Goal: Information Seeking & Learning: Learn about a topic

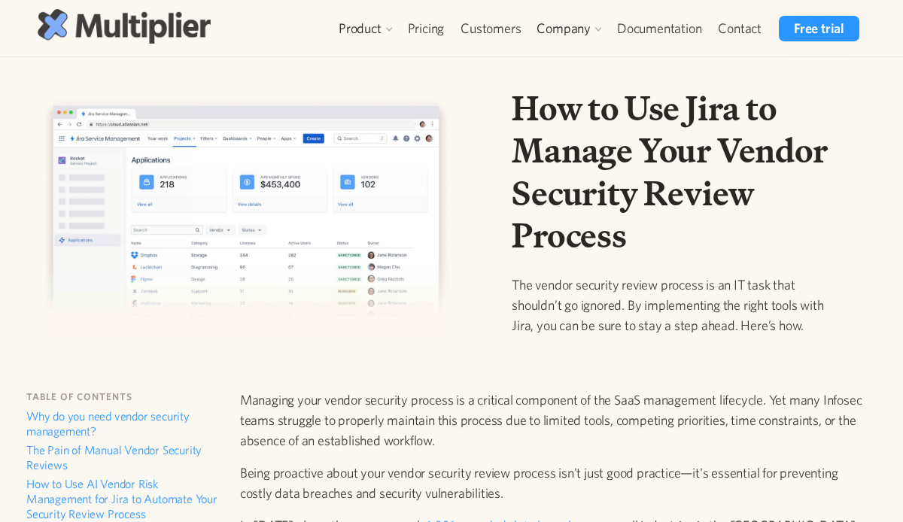
click at [78, 11] on img at bounding box center [124, 26] width 173 height 34
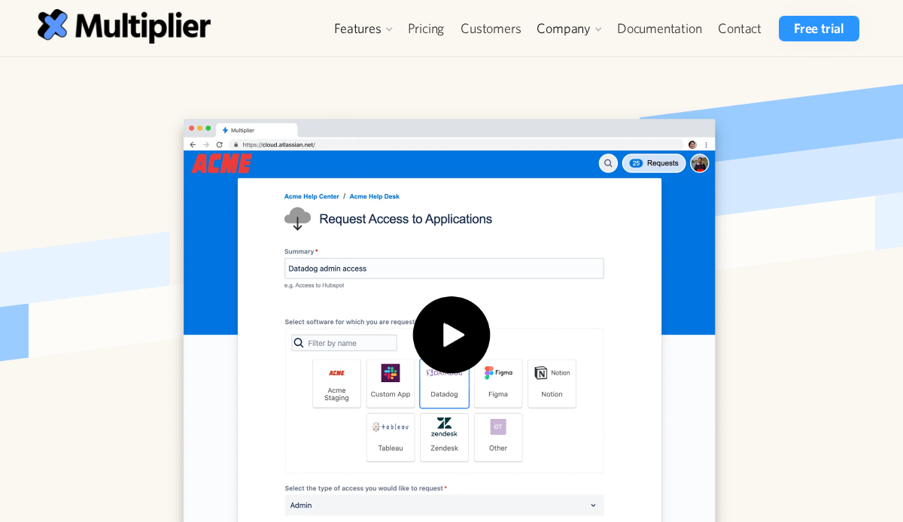
scroll to position [361, 0]
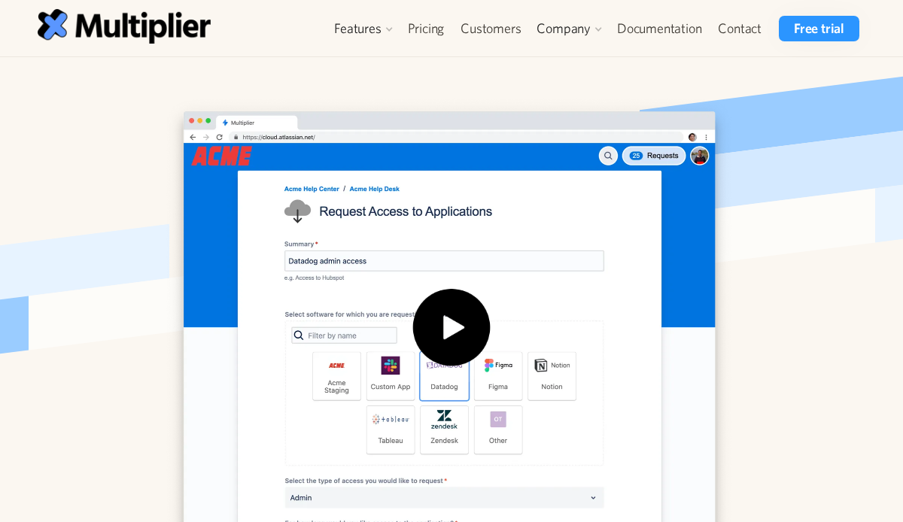
click at [453, 324] on img "open lightbox" at bounding box center [451, 337] width 96 height 96
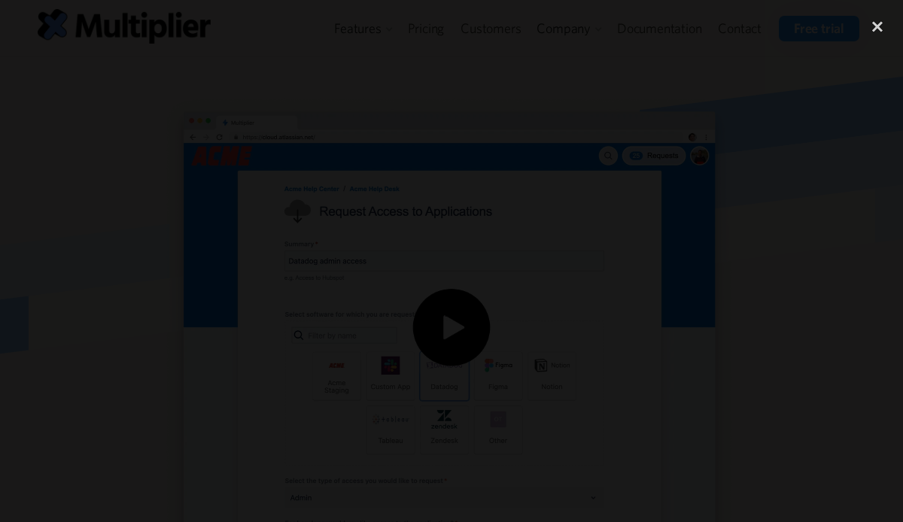
click at [28, 353] on div "previous image" at bounding box center [25, 261] width 51 height 501
click at [28, 352] on div "previous image" at bounding box center [25, 261] width 51 height 501
click at [873, 30] on div "close lightbox" at bounding box center [877, 27] width 51 height 33
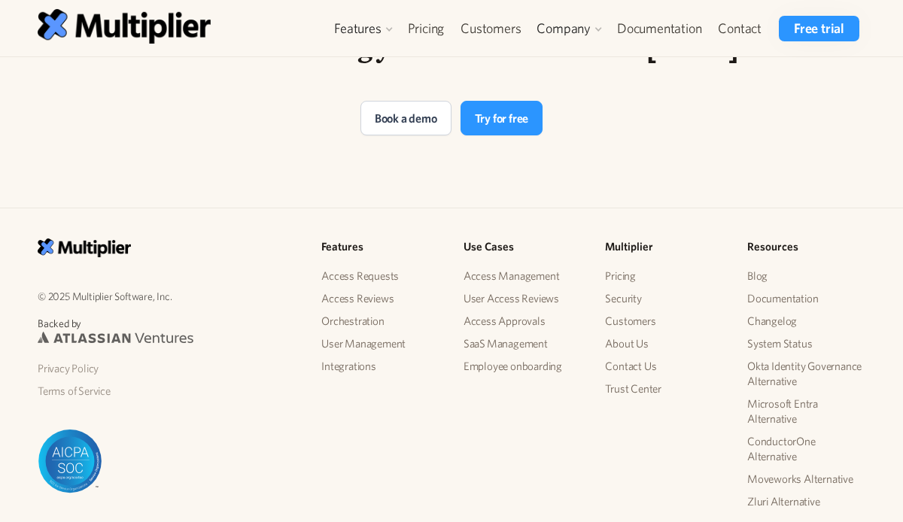
scroll to position [3150, 0]
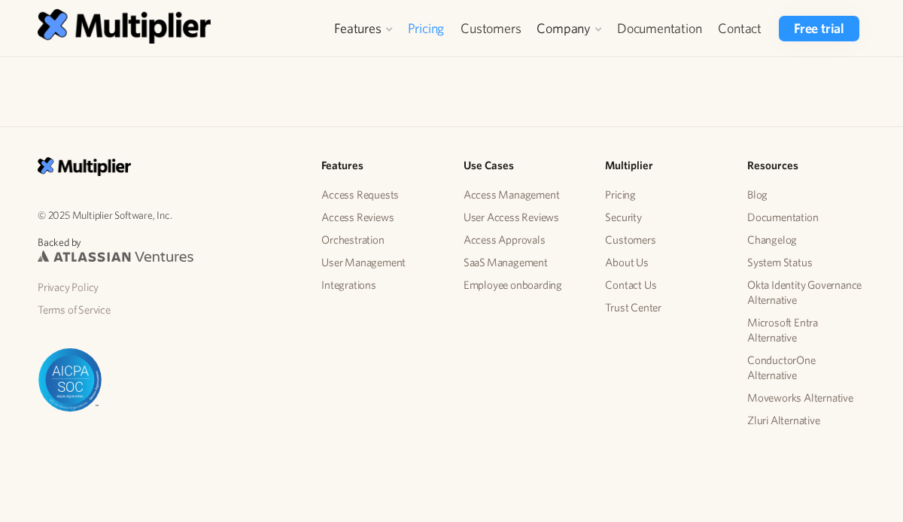
click at [427, 29] on link "Pricing" at bounding box center [426, 29] width 53 height 26
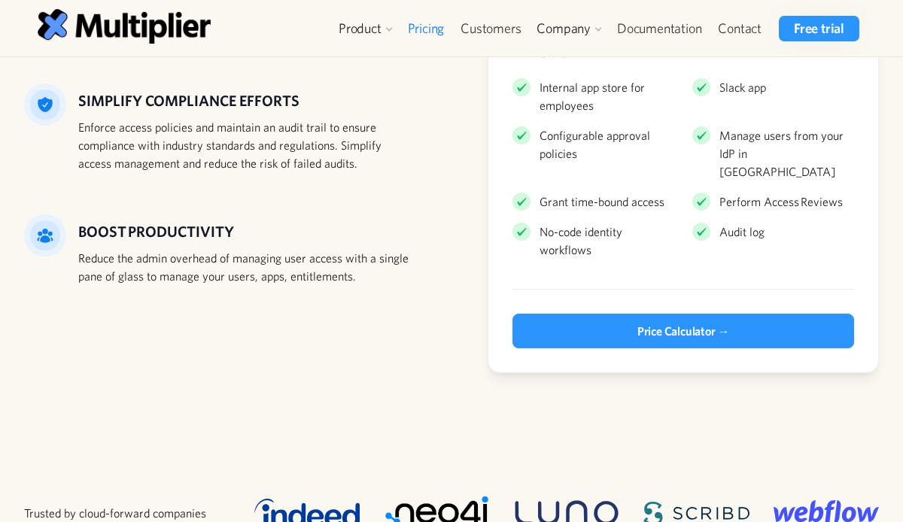
scroll to position [238, 0]
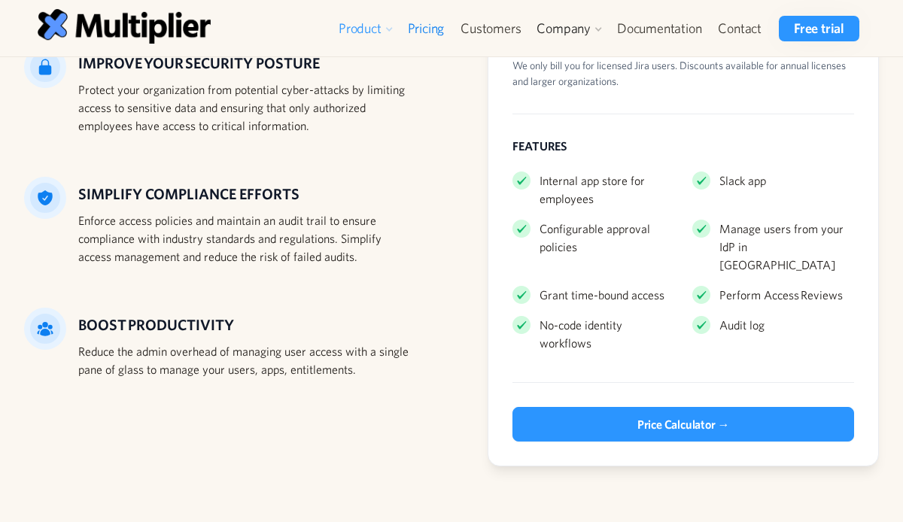
click at [341, 27] on div "Product" at bounding box center [360, 29] width 43 height 18
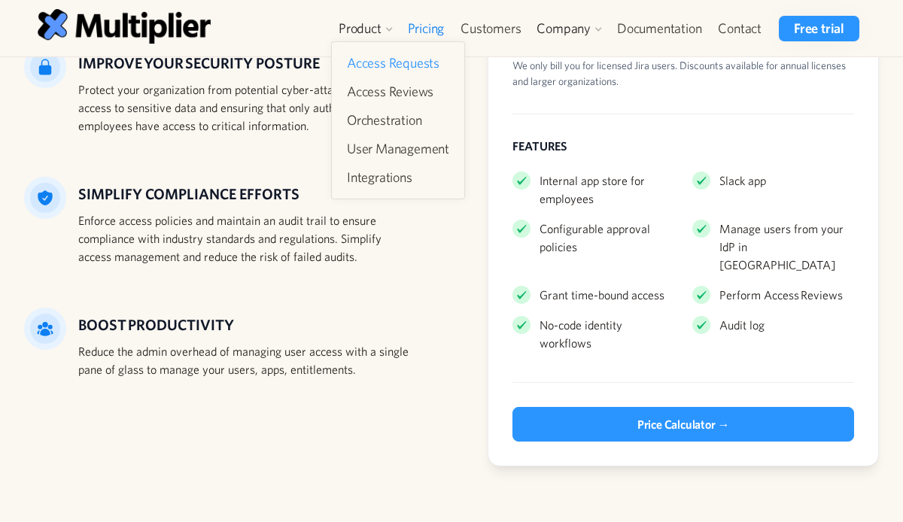
click at [365, 59] on link "Access Requests" at bounding box center [398, 63] width 114 height 27
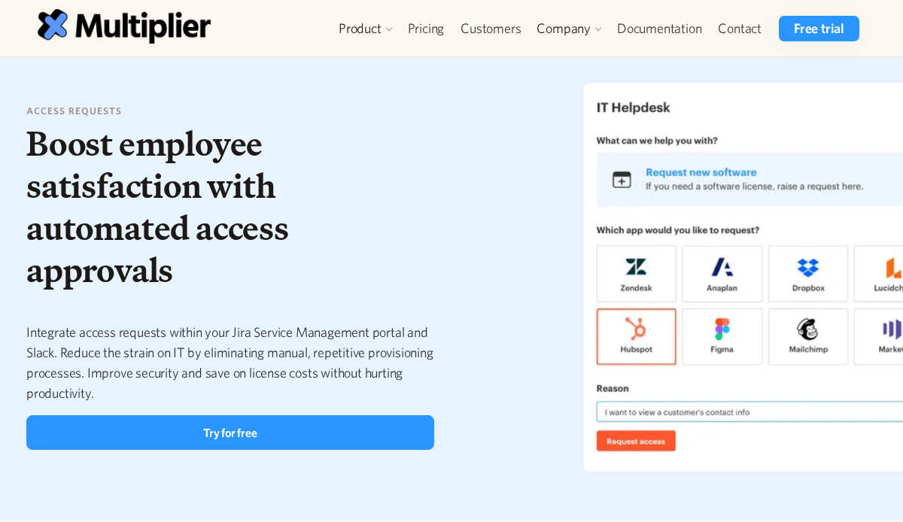
scroll to position [23, 0]
